Goal: Task Accomplishment & Management: Manage account settings

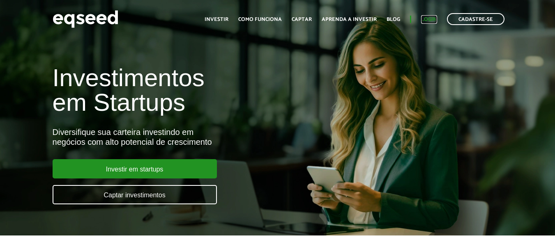
click at [430, 18] on link "Login" at bounding box center [429, 19] width 16 height 5
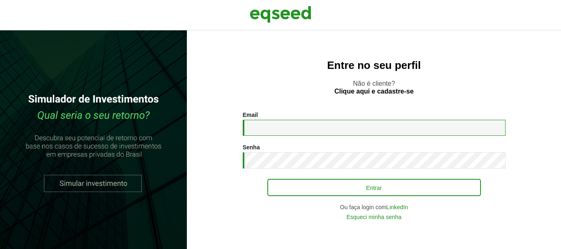
type input "**********"
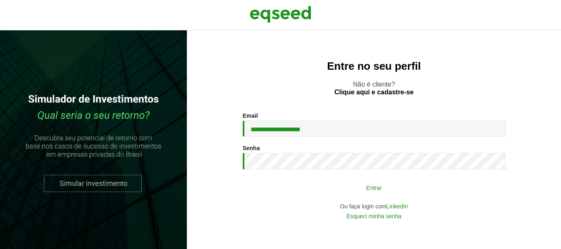
click at [375, 193] on button "Entrar" at bounding box center [374, 188] width 214 height 16
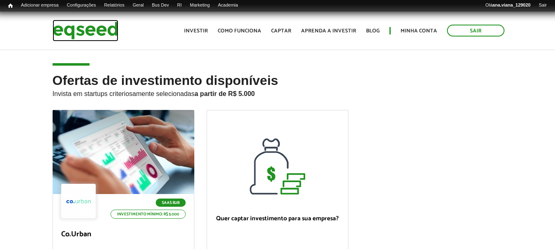
click at [80, 32] on img at bounding box center [86, 31] width 66 height 22
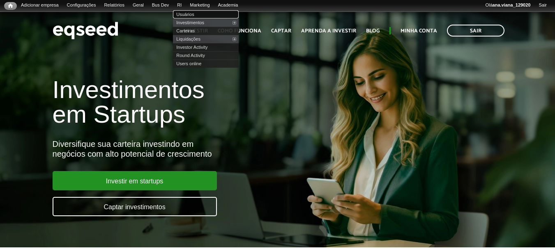
click at [197, 13] on link "Usuários" at bounding box center [206, 14] width 66 height 8
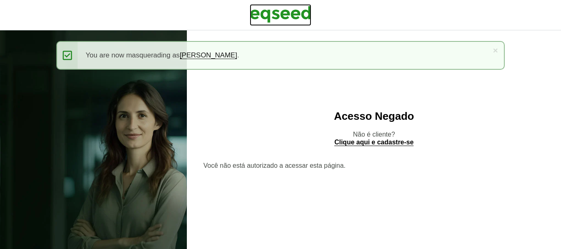
click at [266, 16] on img at bounding box center [281, 14] width 62 height 21
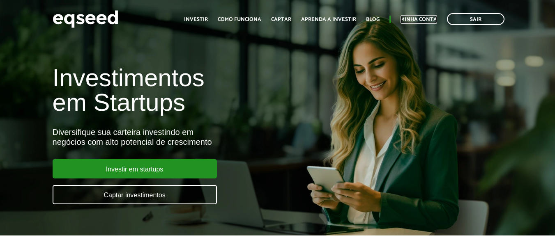
click at [425, 21] on link "Minha conta" at bounding box center [419, 19] width 37 height 5
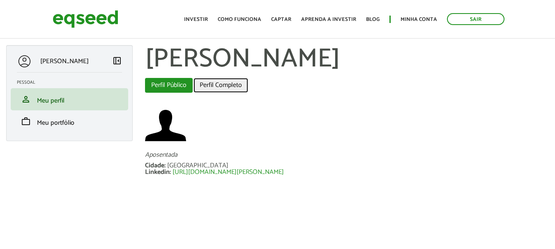
click at [219, 87] on link "Perfil Completo" at bounding box center [220, 85] width 55 height 15
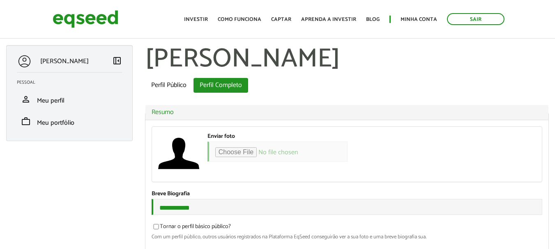
click at [0, 52] on aside "ELENA MARTINIS left_panel_close Pessoal person Meu perfil finance_mode Minha si…" at bounding box center [69, 97] width 139 height 104
click at [465, 25] on link "Sair" at bounding box center [476, 19] width 58 height 12
click at [465, 19] on link "Sair" at bounding box center [476, 19] width 58 height 12
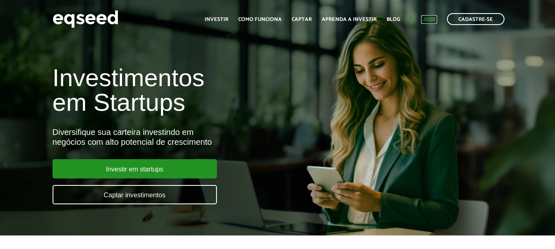
click at [427, 17] on link "Login" at bounding box center [429, 19] width 16 height 5
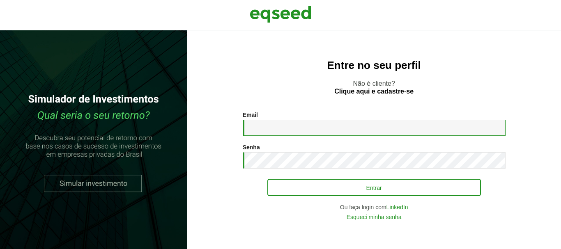
type input "**********"
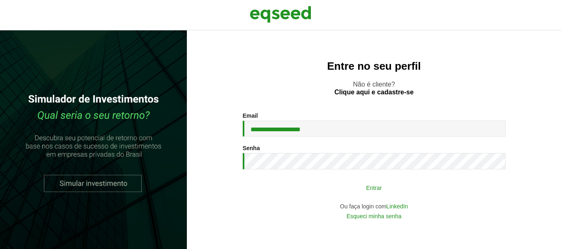
click at [359, 188] on button "Entrar" at bounding box center [374, 188] width 214 height 16
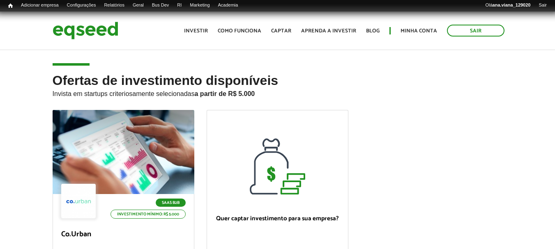
click at [407, 103] on h2 "Ofertas de investimento disponíveis Invista em startups criteriosamente selecio…" at bounding box center [278, 92] width 450 height 37
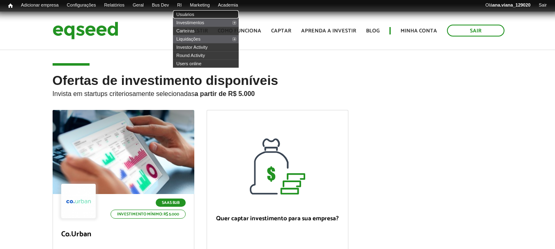
click at [198, 15] on link "Usuários" at bounding box center [206, 14] width 66 height 8
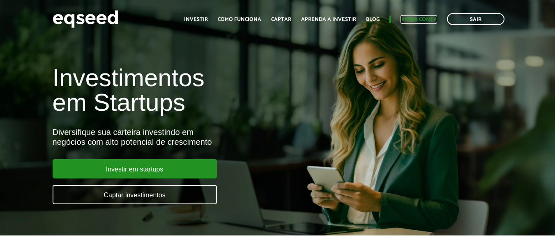
click at [412, 17] on link "Minha conta" at bounding box center [419, 19] width 37 height 5
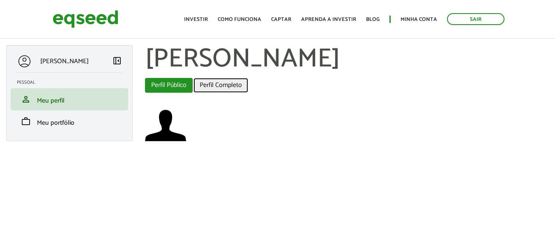
click at [223, 83] on link "Perfil Completo" at bounding box center [220, 85] width 55 height 15
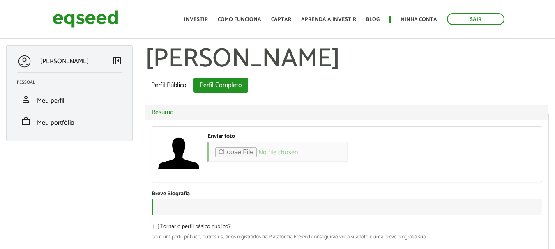
type input "**********"
click at [86, 11] on img at bounding box center [86, 19] width 66 height 22
